Goal: Transaction & Acquisition: Download file/media

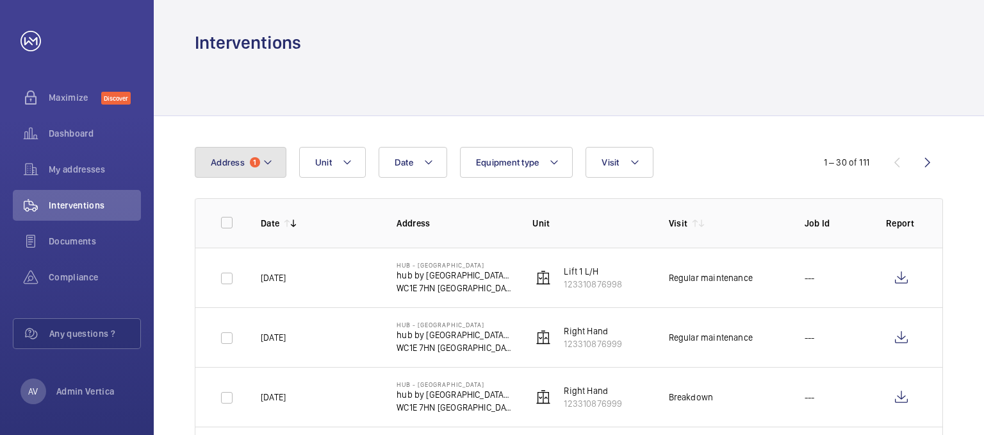
click at [233, 171] on button "Address 1" at bounding box center [241, 162] width 92 height 31
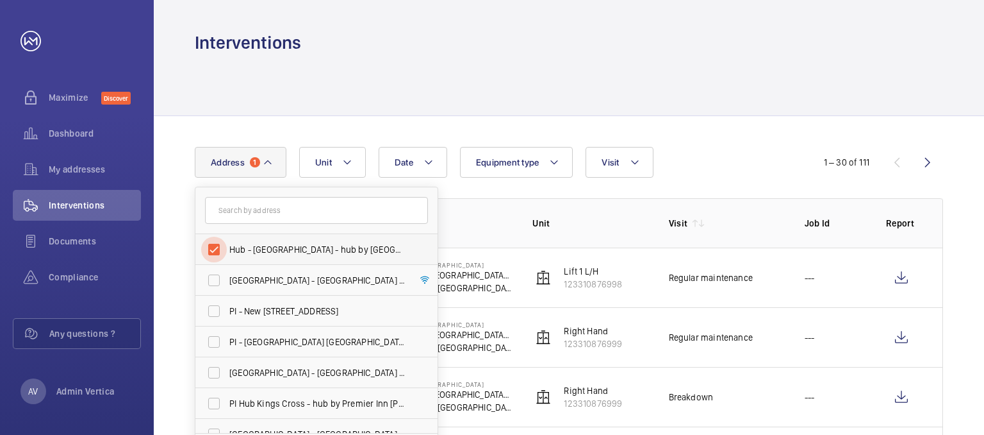
click at [216, 242] on input "Hub - [GEOGRAPHIC_DATA] - hub by [GEOGRAPHIC_DATA] [GEOGRAPHIC_DATA]" at bounding box center [214, 249] width 26 height 26
checkbox input "false"
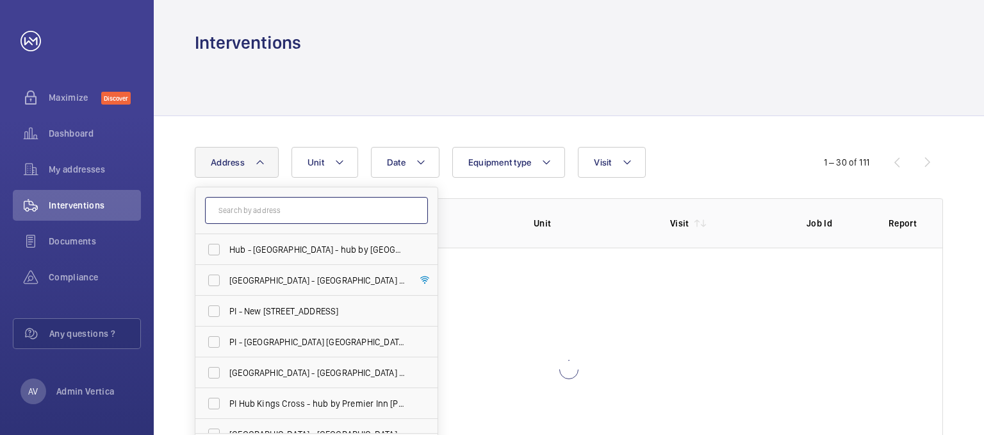
click at [251, 212] on input "text" at bounding box center [316, 210] width 223 height 27
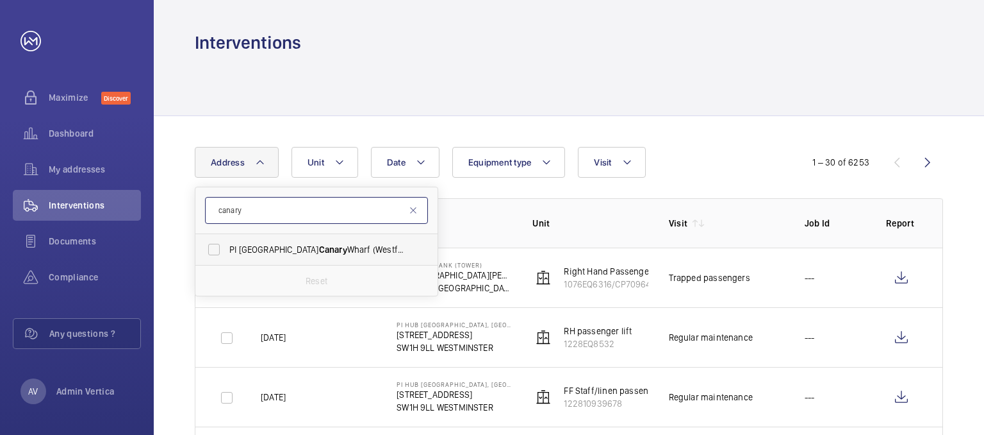
type input "canary"
click at [269, 249] on span "PI [GEOGRAPHIC_DATA] ([GEOGRAPHIC_DATA]) - [STREET_ADDRESS]" at bounding box center [317, 249] width 176 height 13
click at [227, 249] on input "PI [GEOGRAPHIC_DATA] ([GEOGRAPHIC_DATA]) - [STREET_ADDRESS]" at bounding box center [214, 249] width 26 height 26
checkbox input "true"
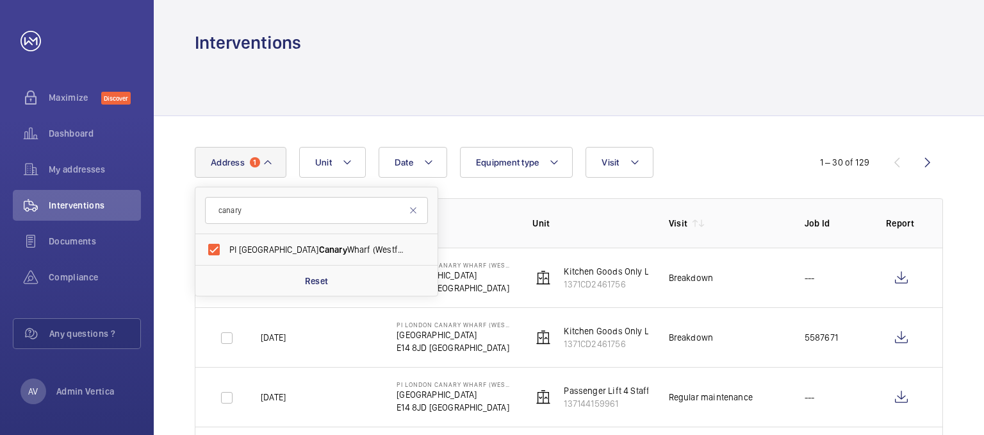
click at [459, 86] on div at bounding box center [569, 84] width 749 height 61
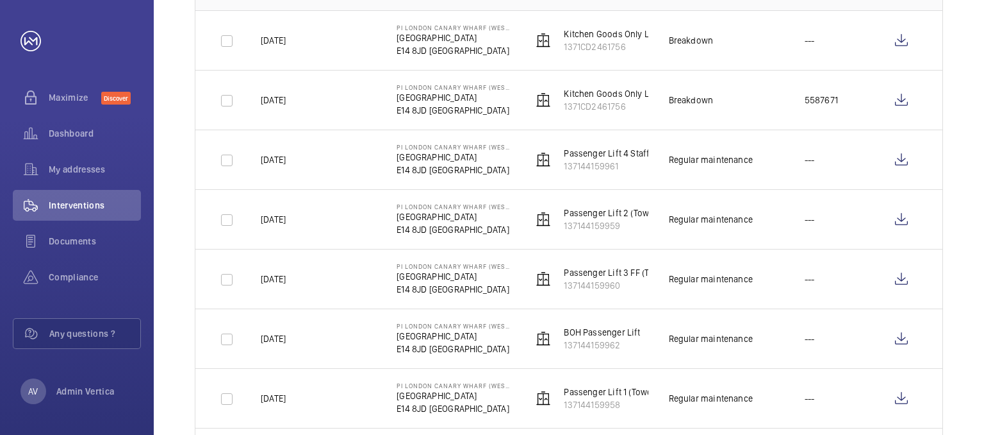
scroll to position [256, 0]
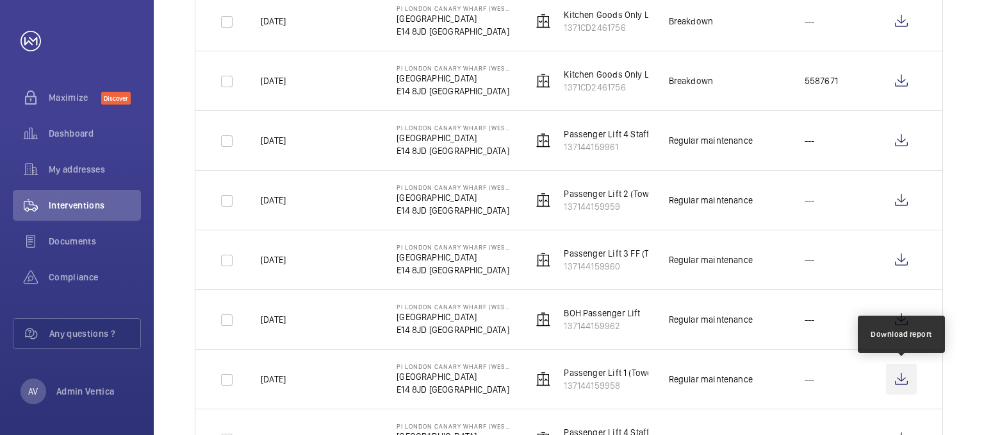
click at [909, 376] on wm-front-icon-button at bounding box center [901, 378] width 31 height 31
